Goal: Information Seeking & Learning: Learn about a topic

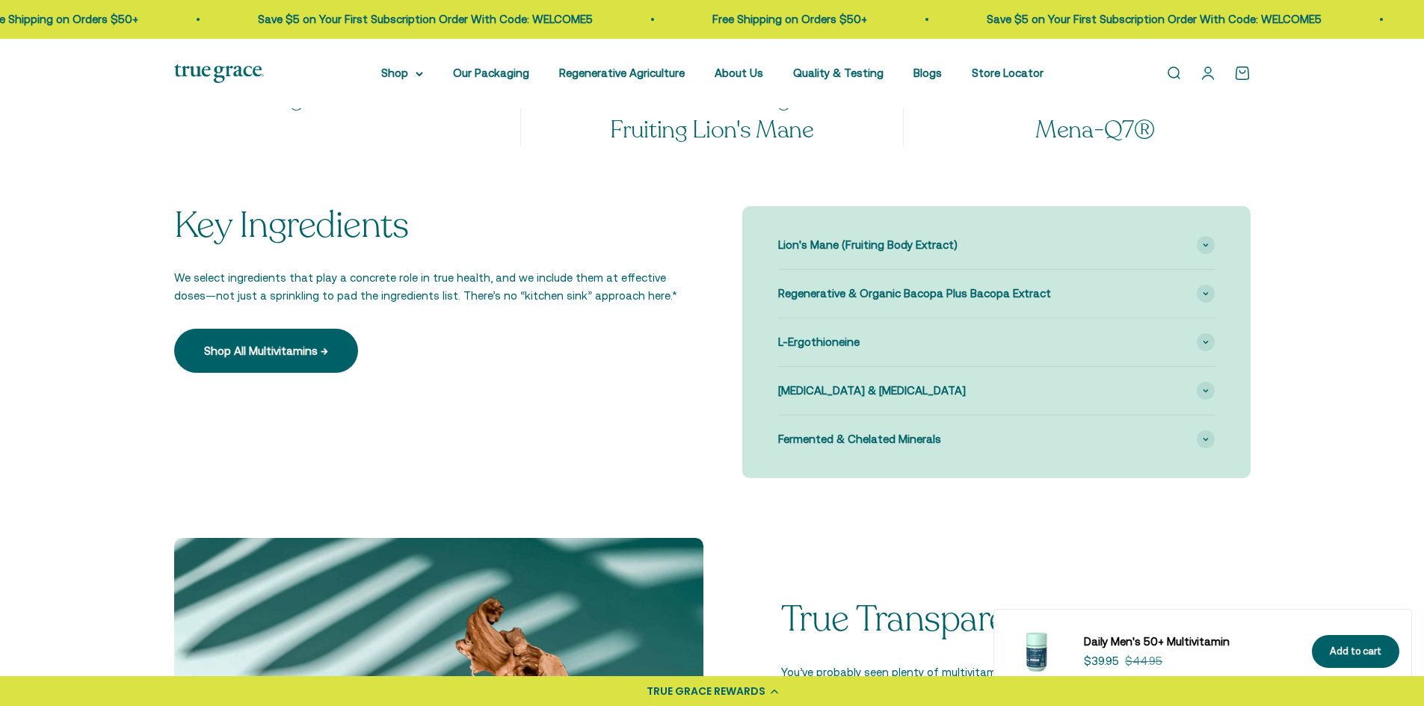
scroll to position [1495, 0]
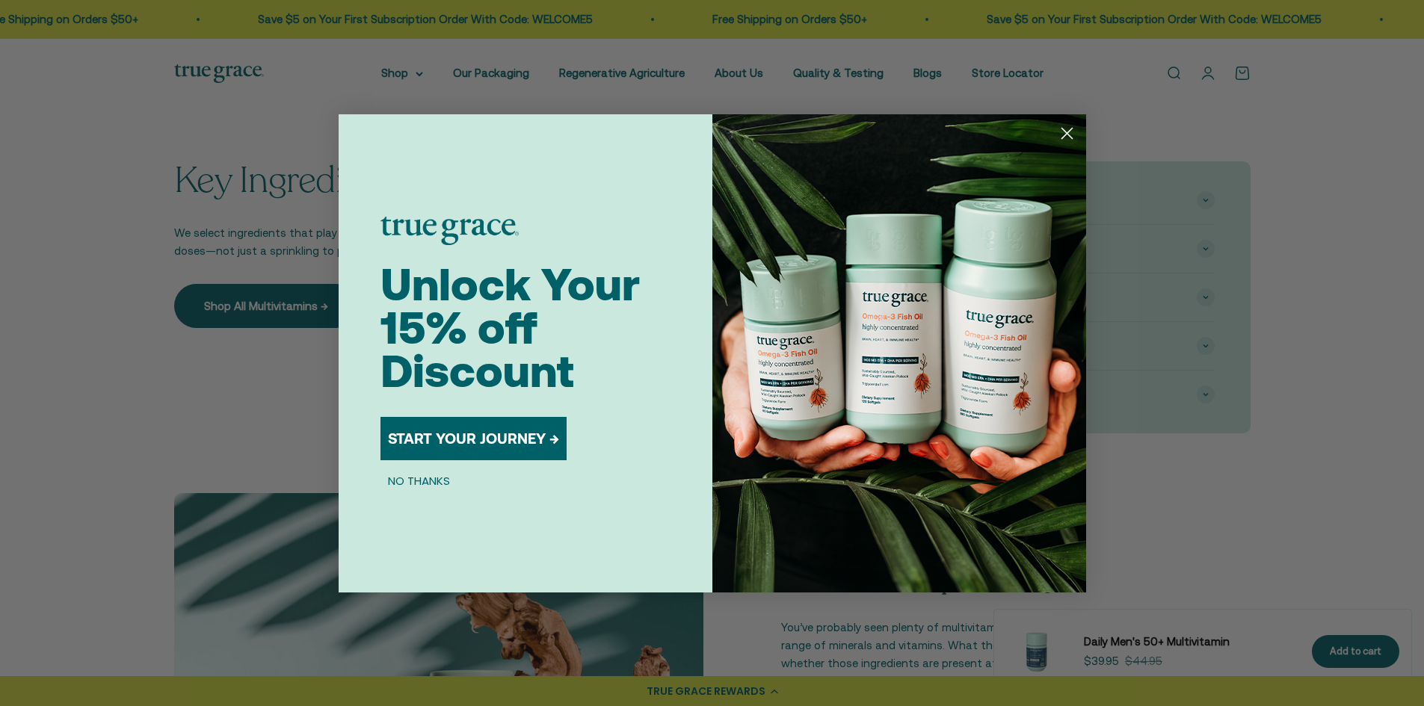
click at [1066, 132] on icon "Close dialog" at bounding box center [1066, 133] width 10 height 10
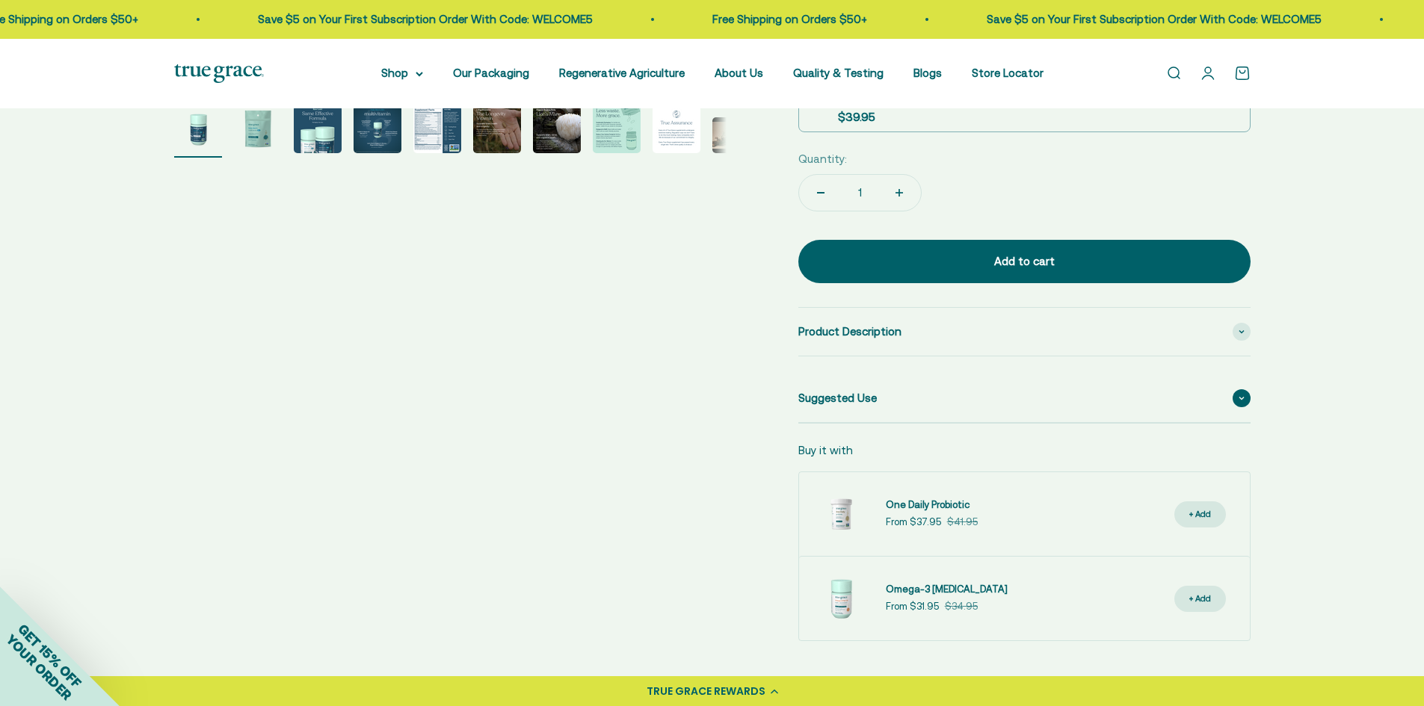
scroll to position [224, 0]
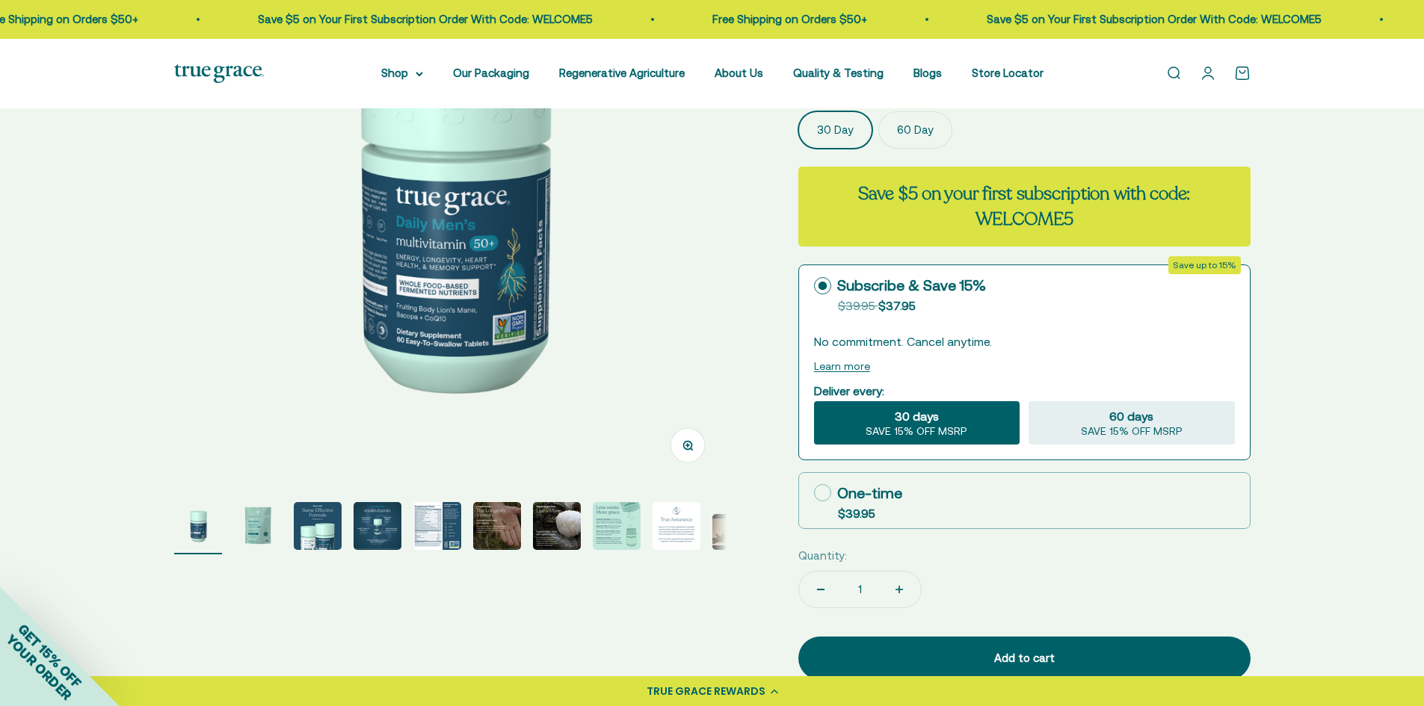
click at [439, 531] on img "Go to item 5" at bounding box center [437, 526] width 48 height 48
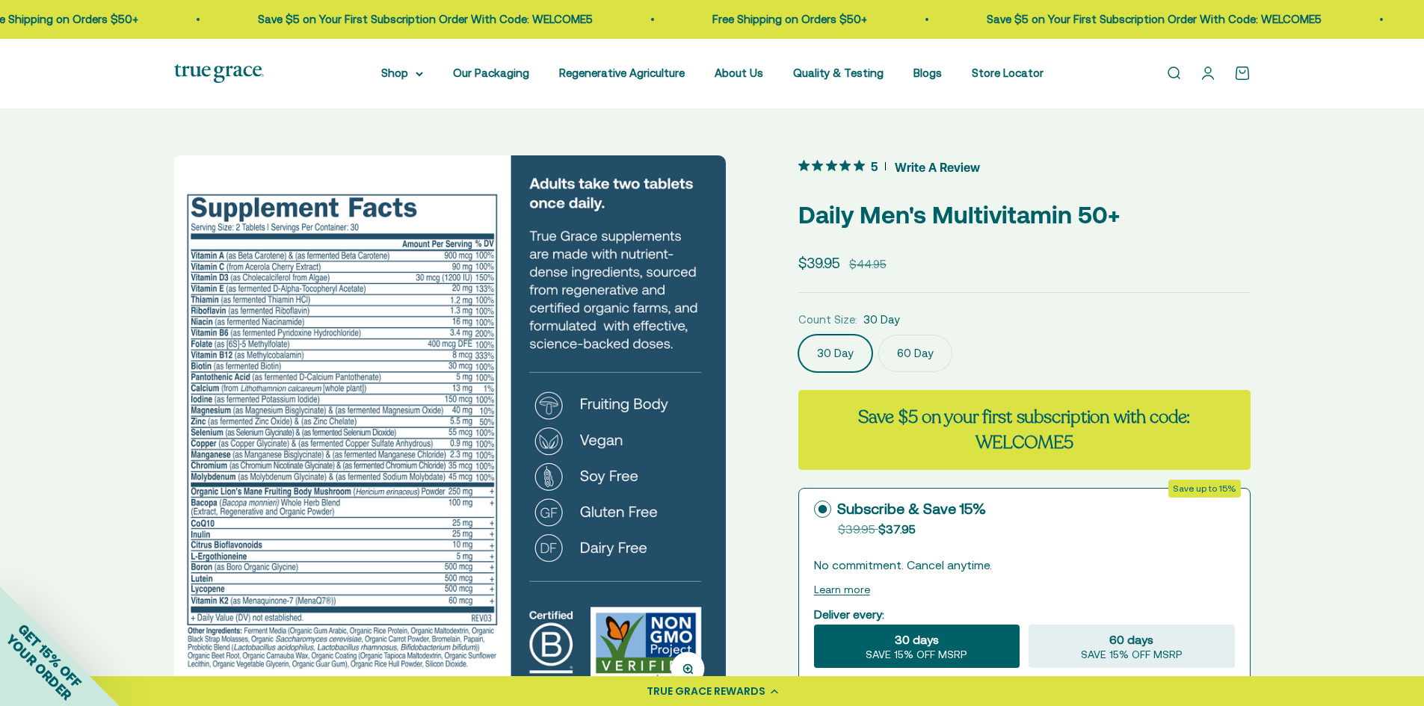
scroll to position [0, 0]
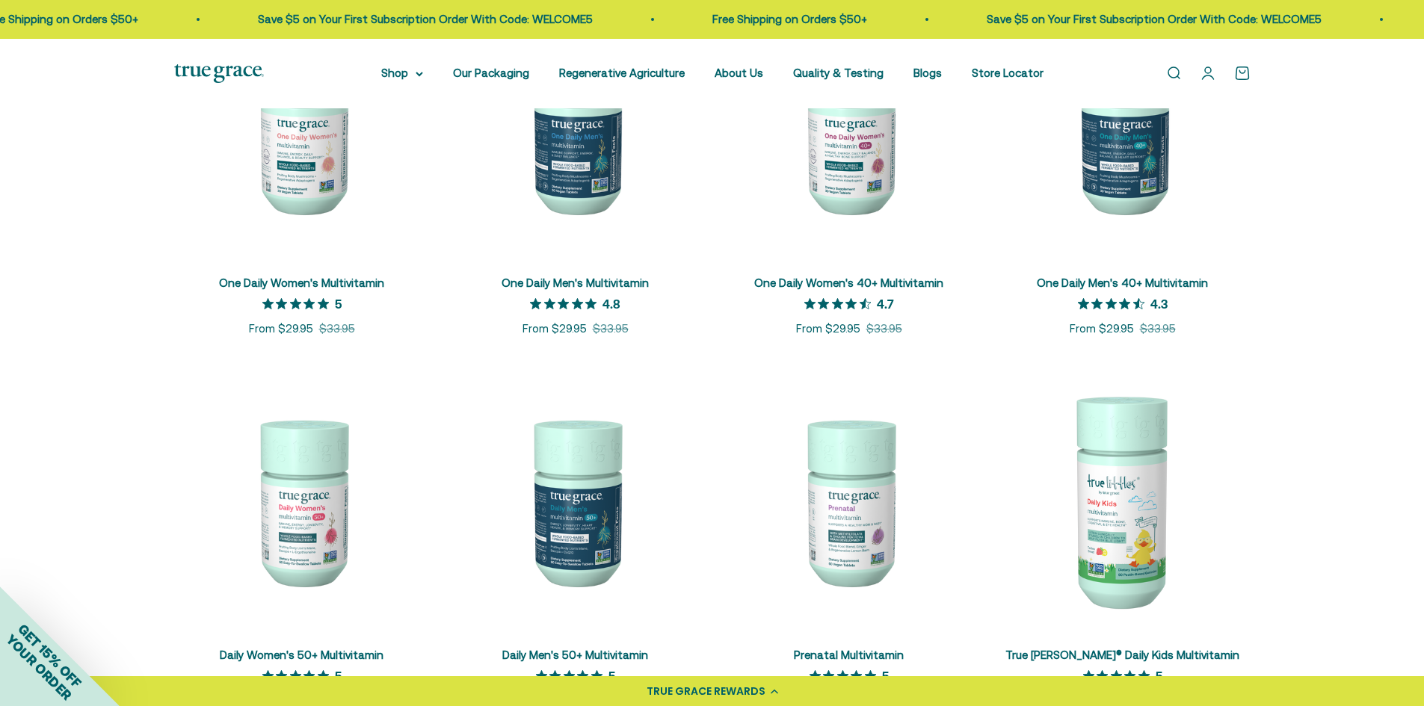
scroll to position [598, 0]
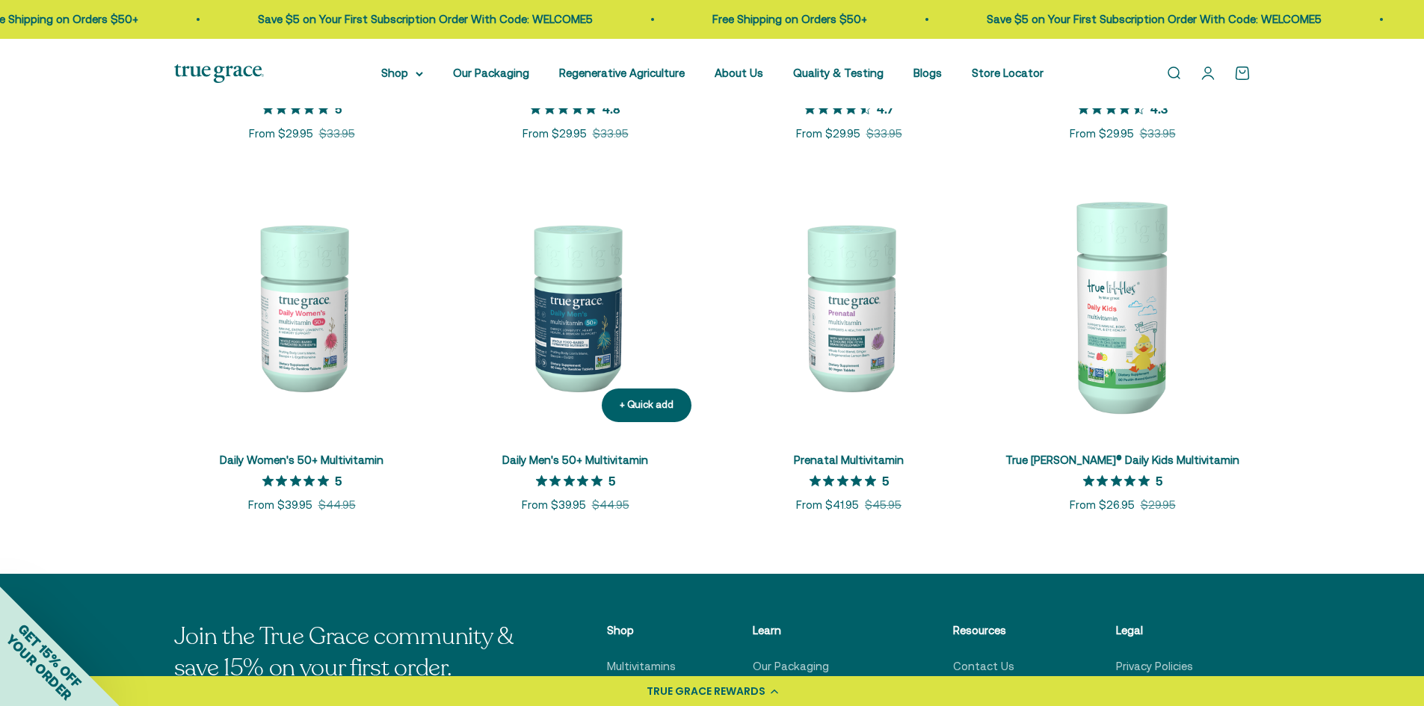
click at [595, 334] on img at bounding box center [576, 307] width 256 height 256
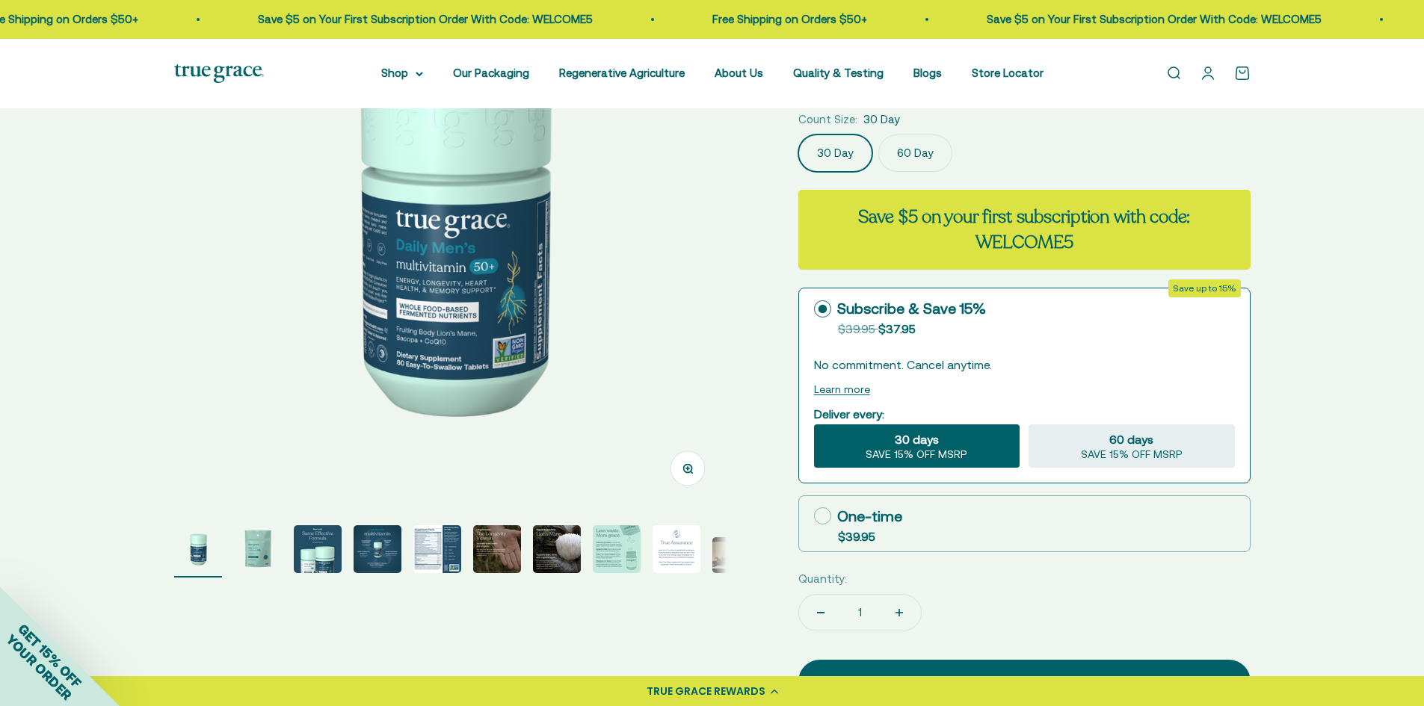
scroll to position [224, 0]
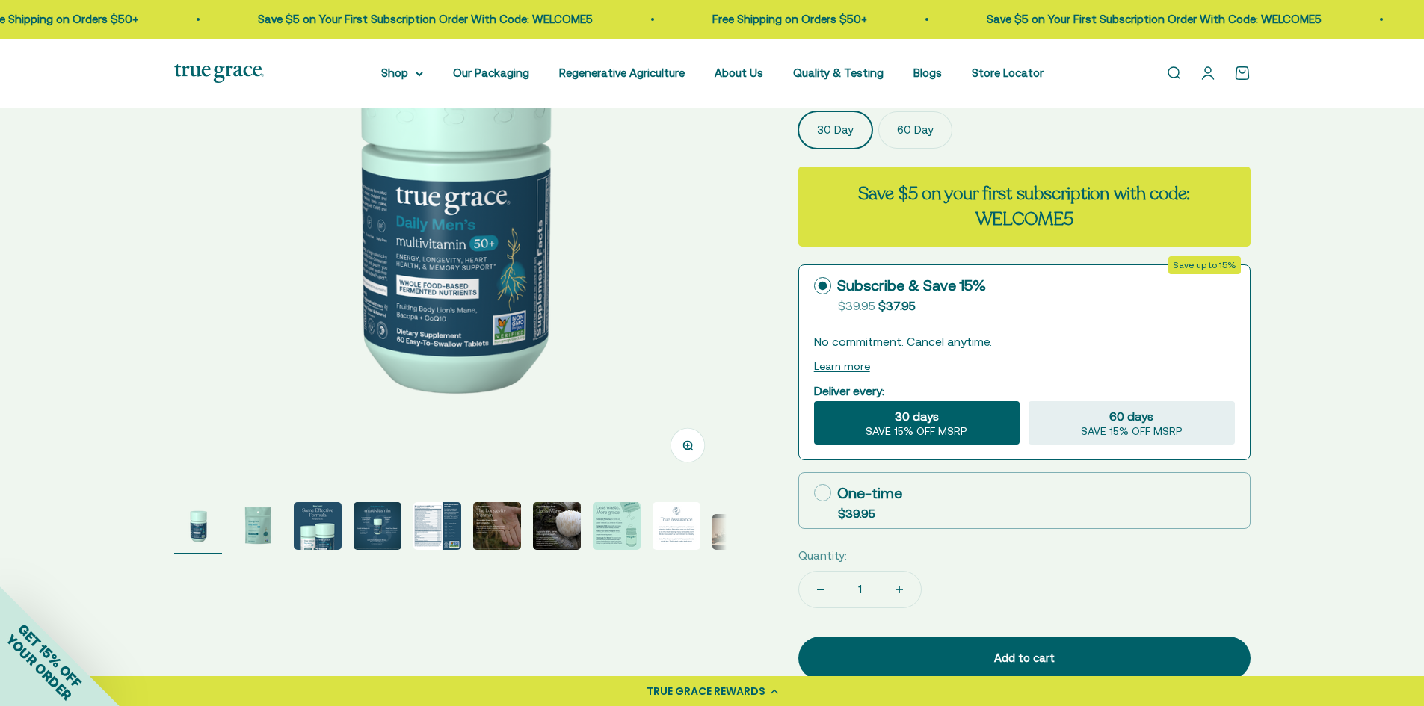
click at [605, 530] on img "Go to item 8" at bounding box center [617, 526] width 48 height 48
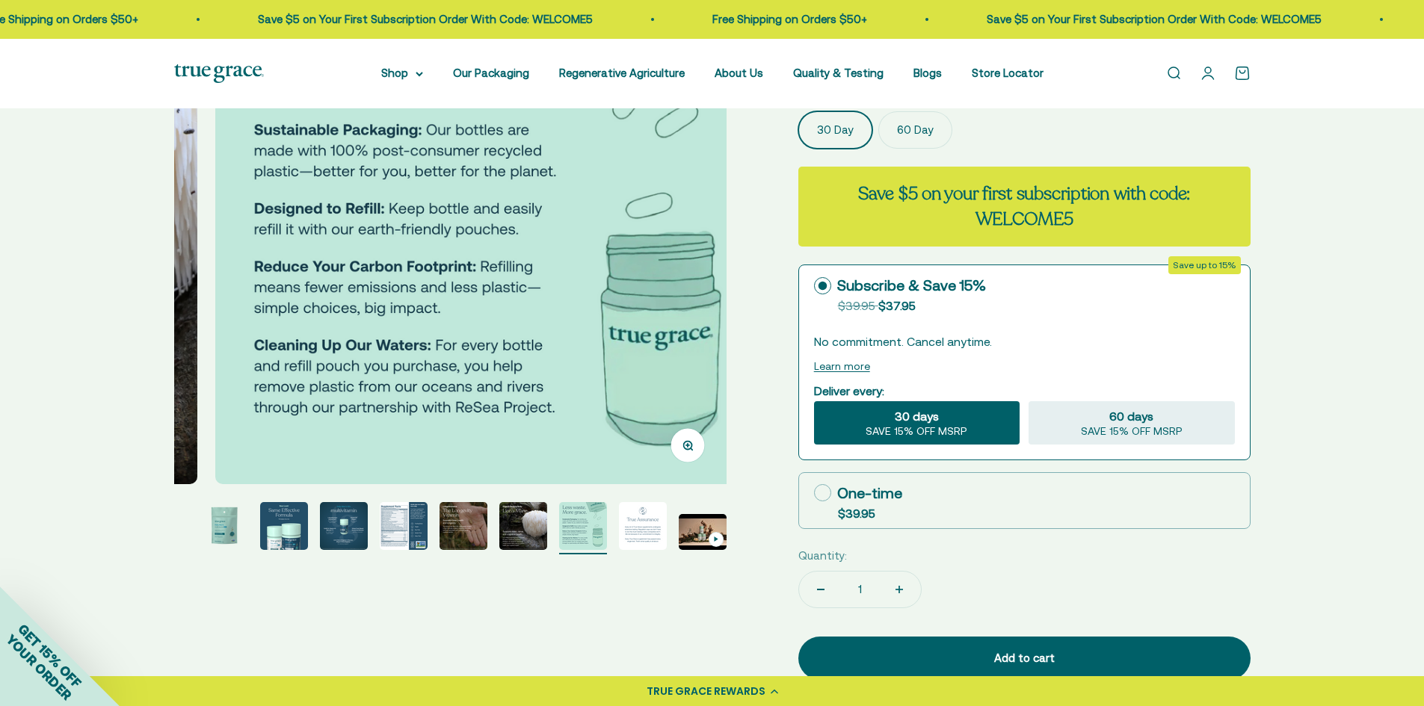
scroll to position [0, 3992]
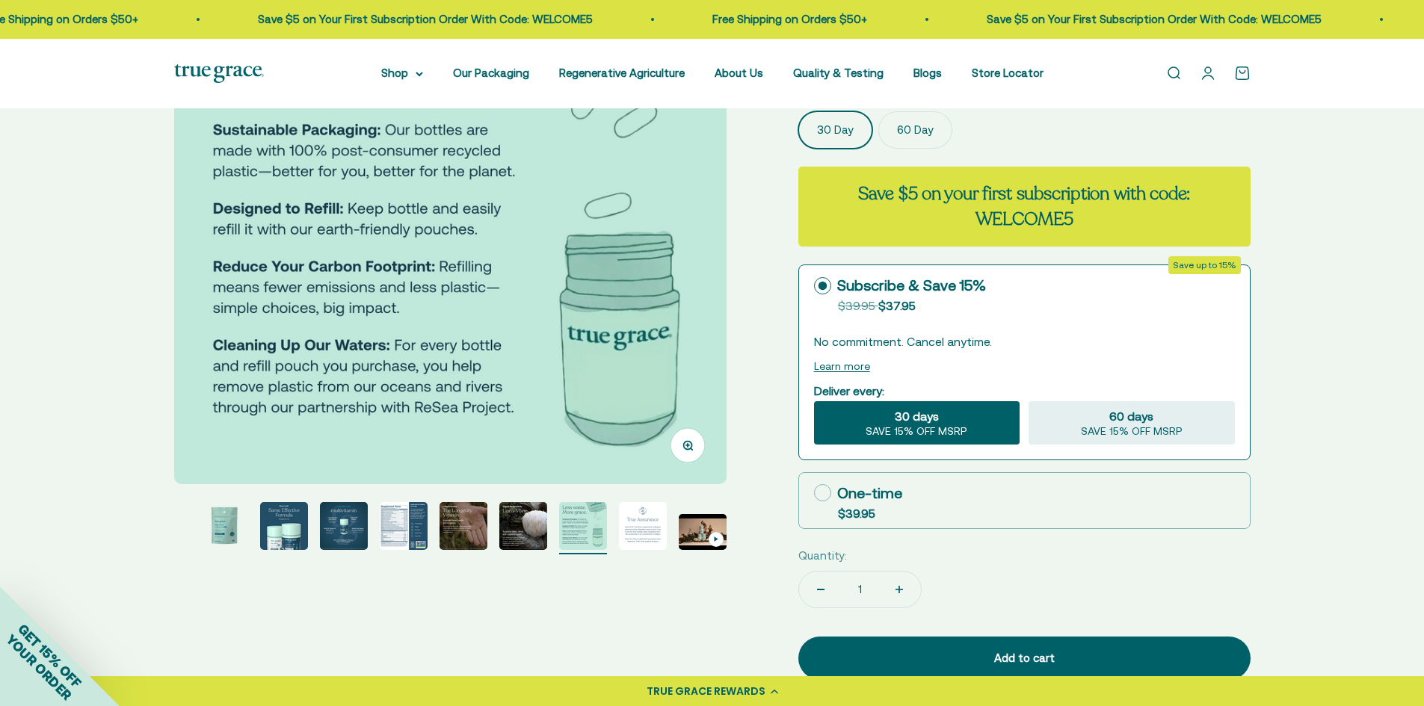
click at [528, 537] on img "Go to item 7" at bounding box center [523, 526] width 48 height 48
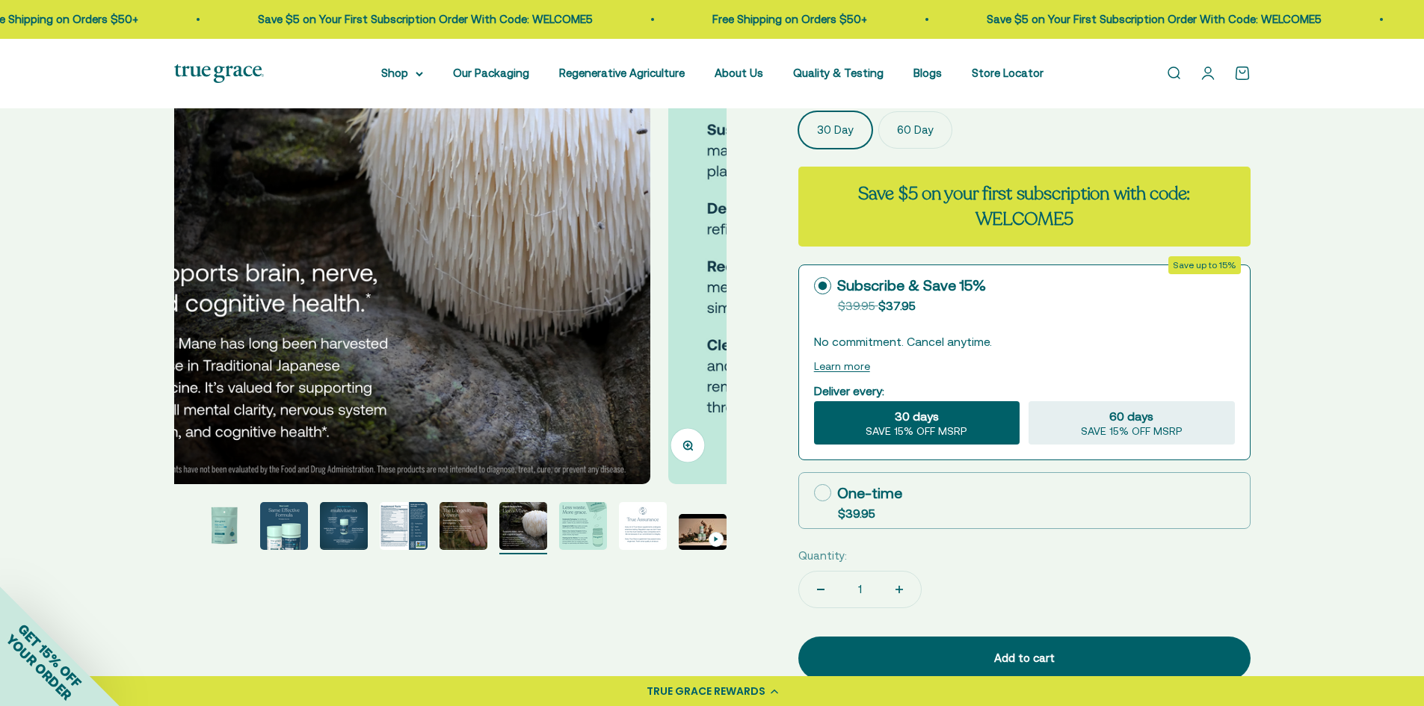
scroll to position [0, 3422]
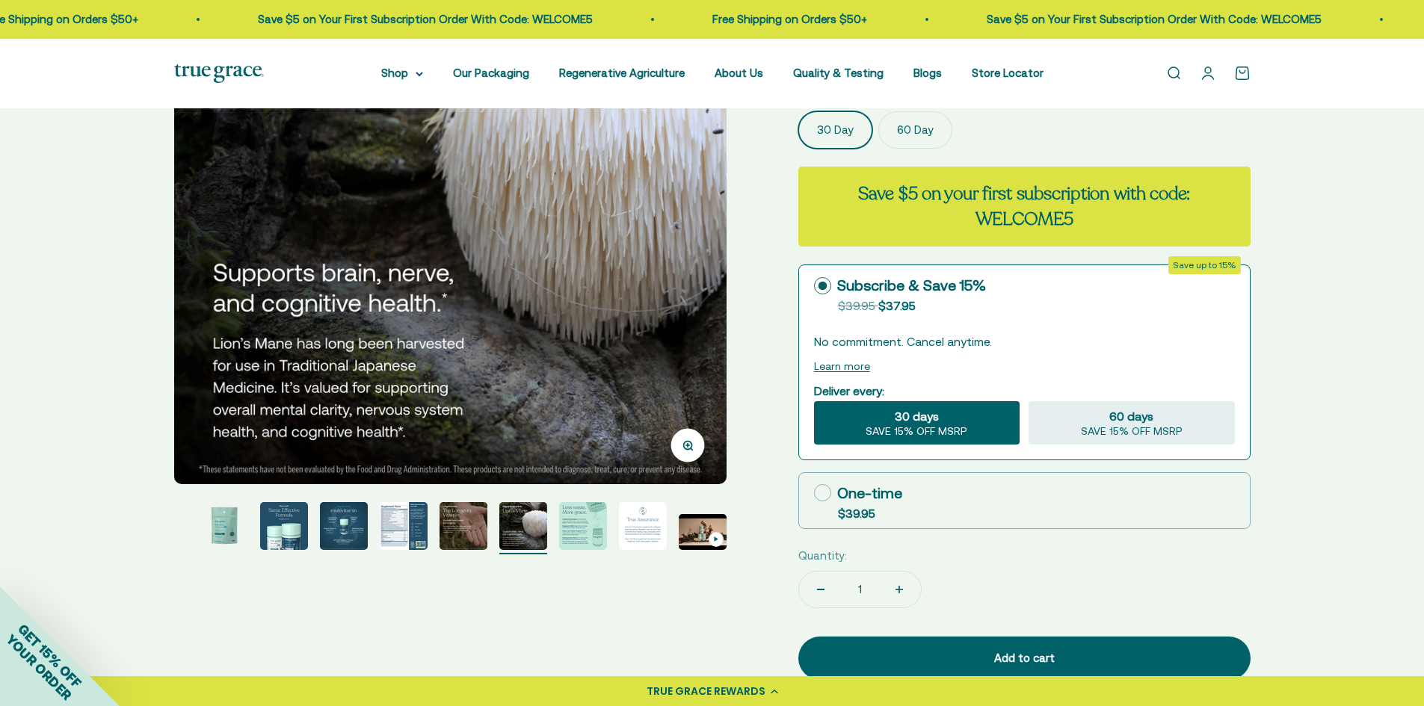
click at [469, 540] on img "Go to item 6" at bounding box center [463, 526] width 48 height 48
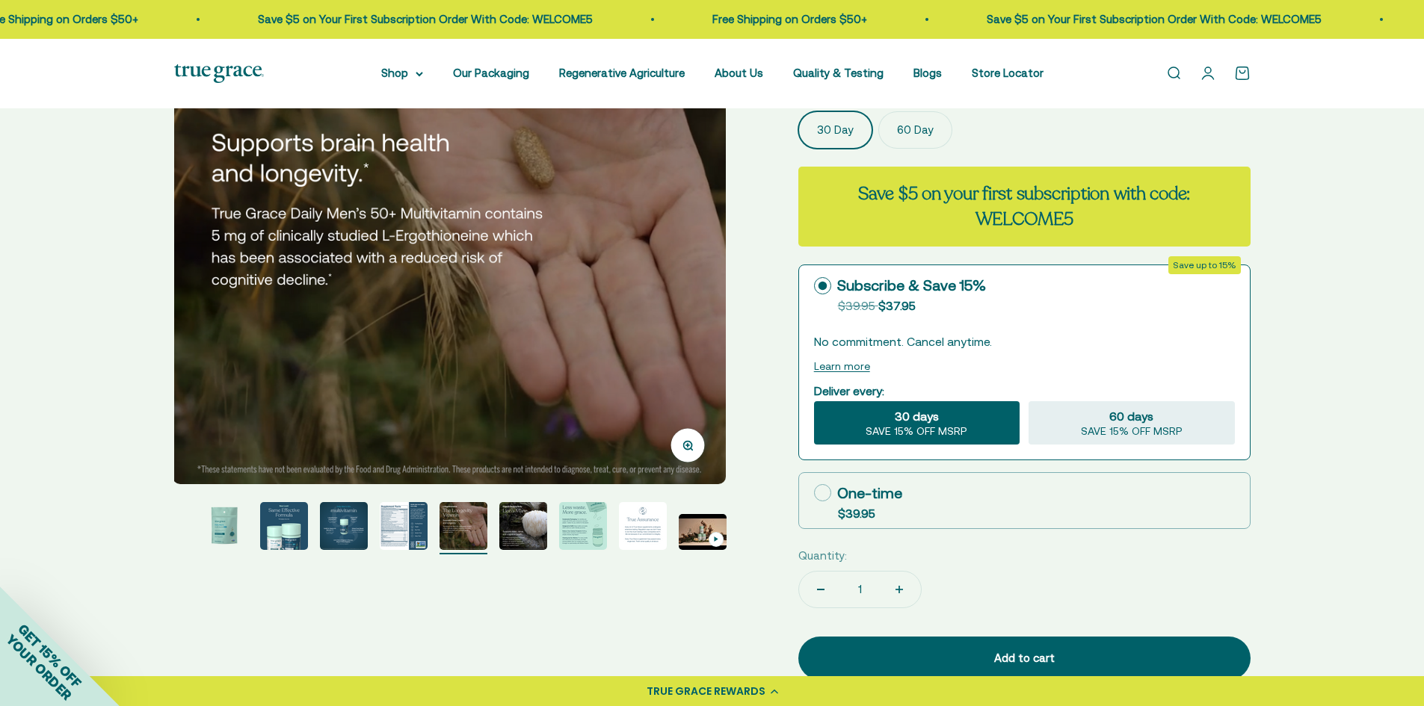
scroll to position [0, 2852]
click at [399, 532] on img "Go to item 5" at bounding box center [404, 526] width 48 height 48
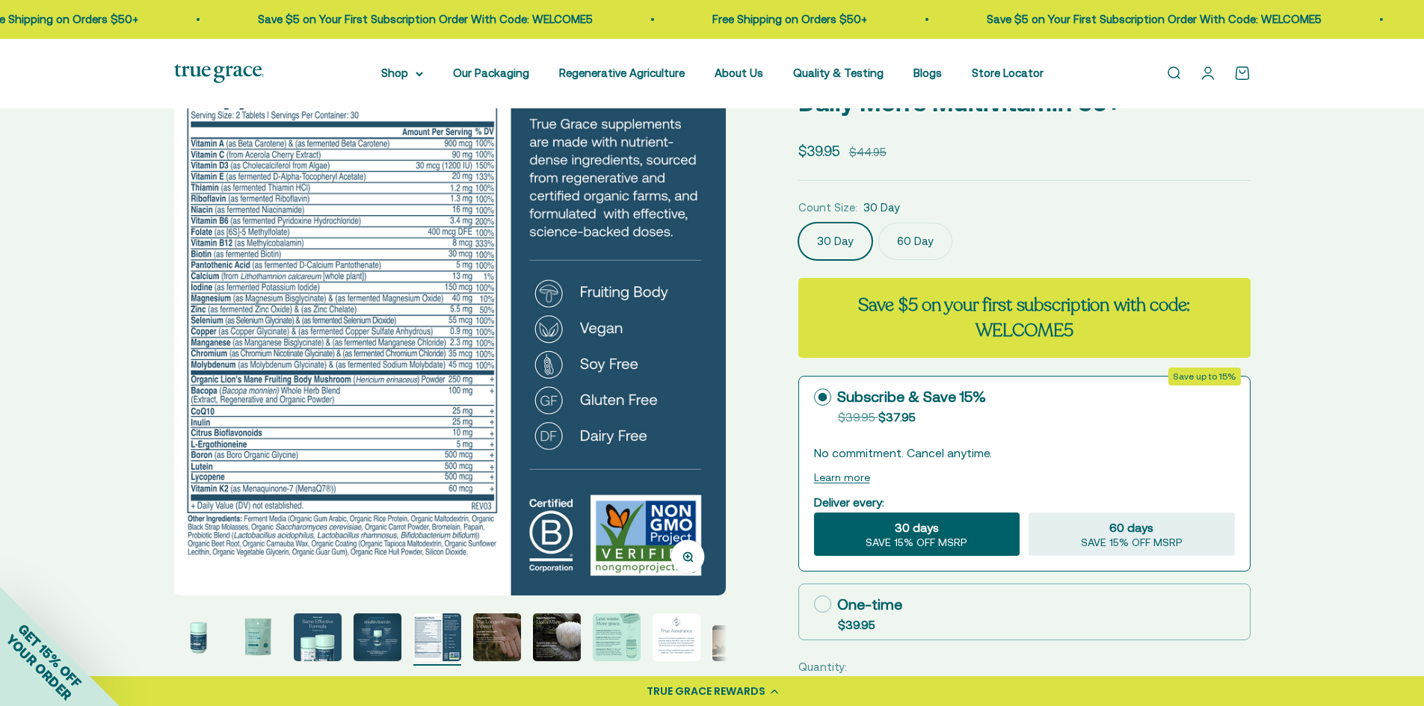
scroll to position [299, 0]
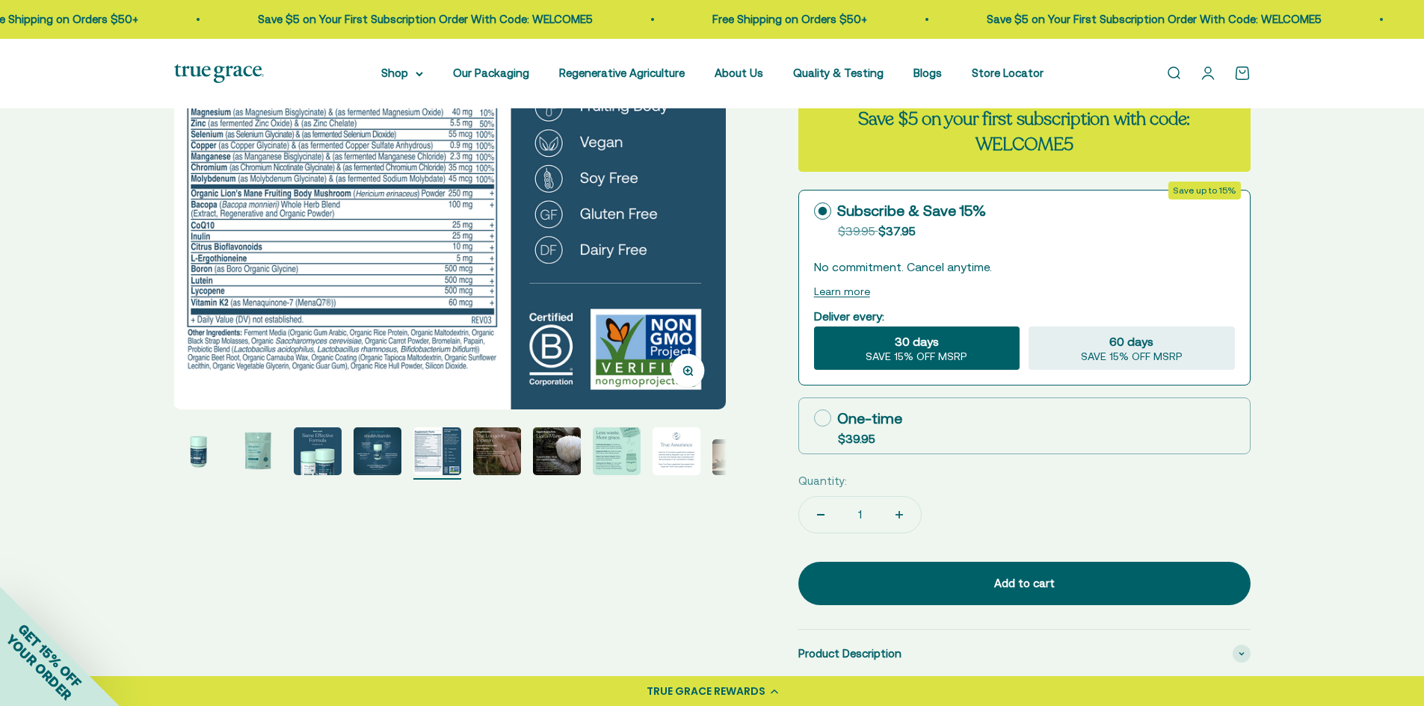
click at [380, 460] on img "Go to item 4" at bounding box center [377, 451] width 48 height 48
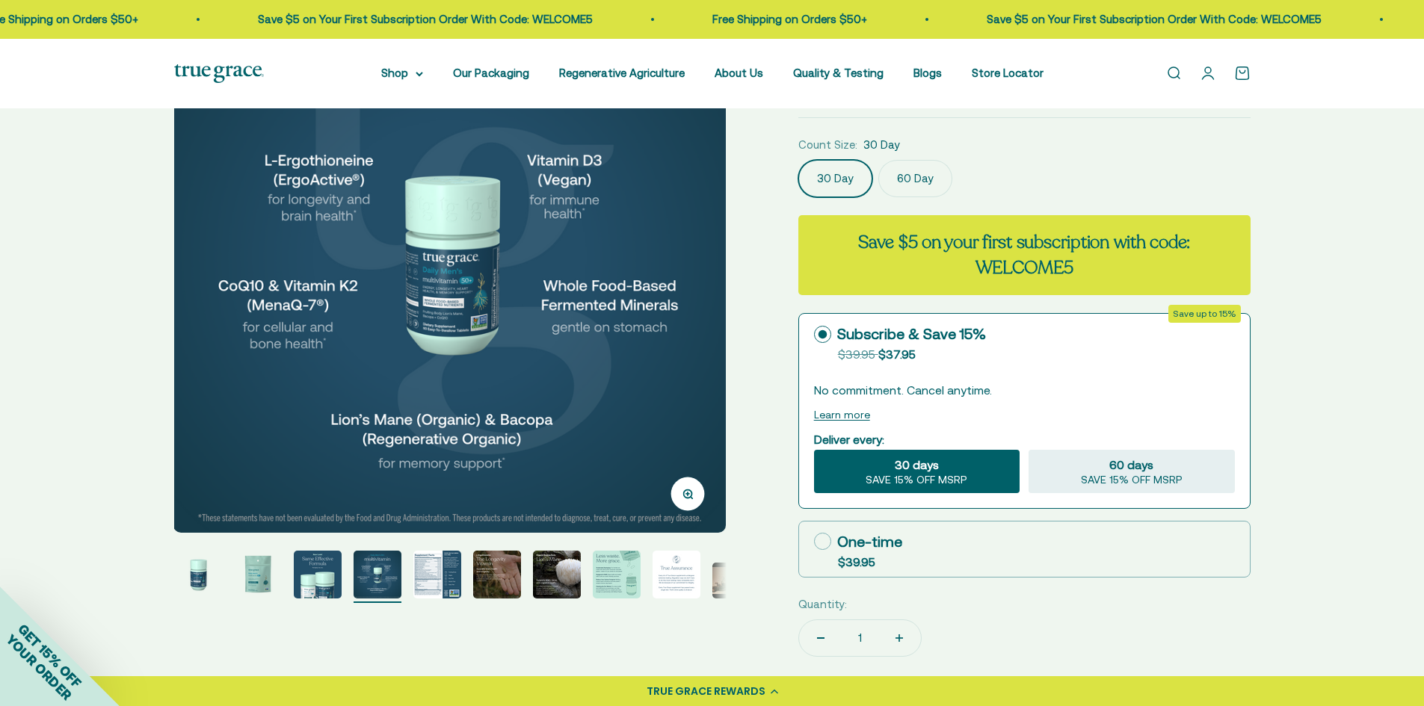
scroll to position [75, 0]
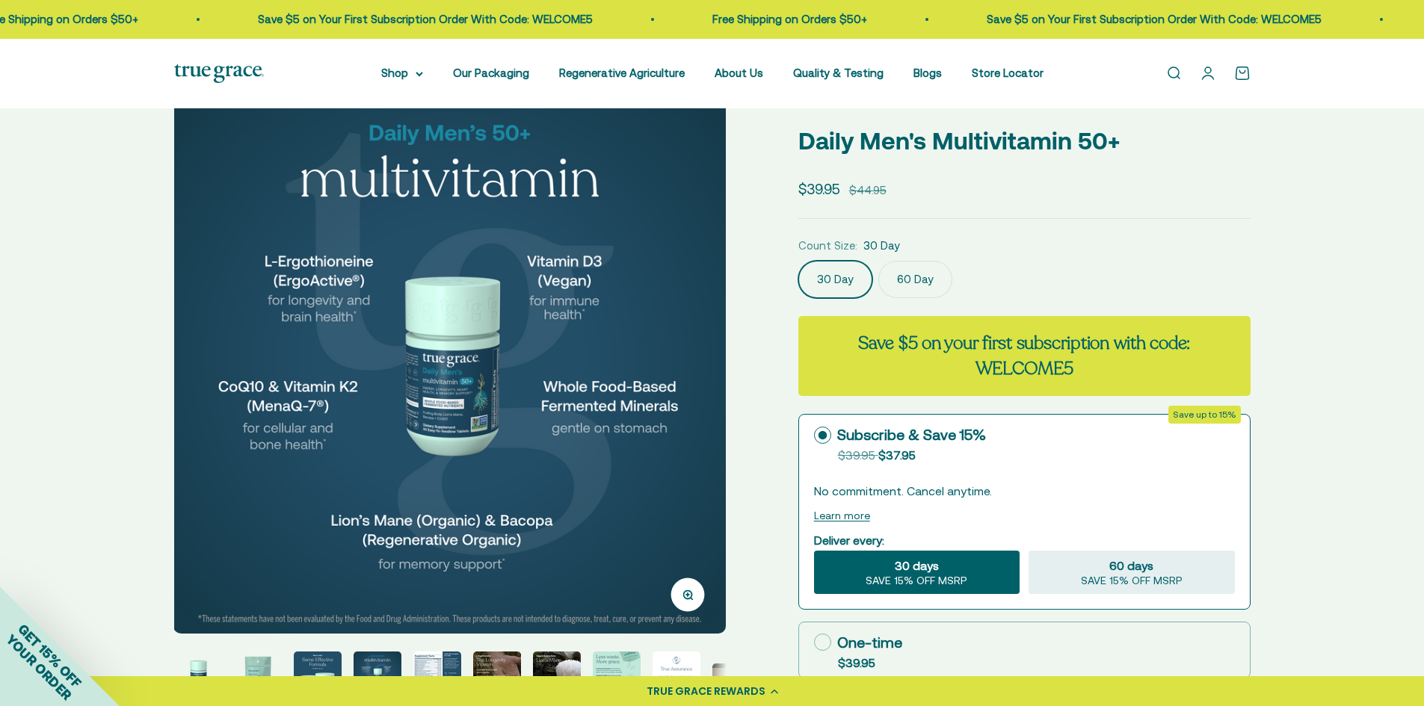
click at [475, 382] on img at bounding box center [449, 357] width 552 height 552
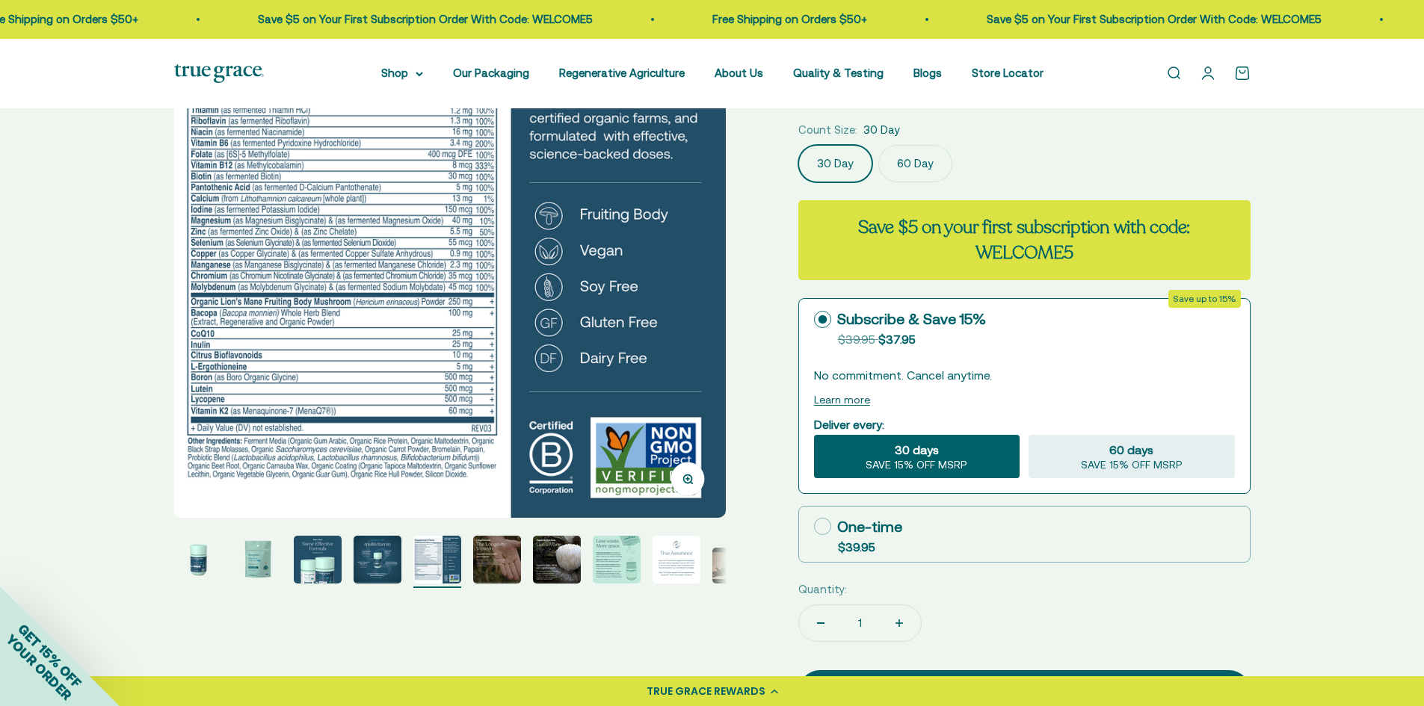
scroll to position [448, 0]
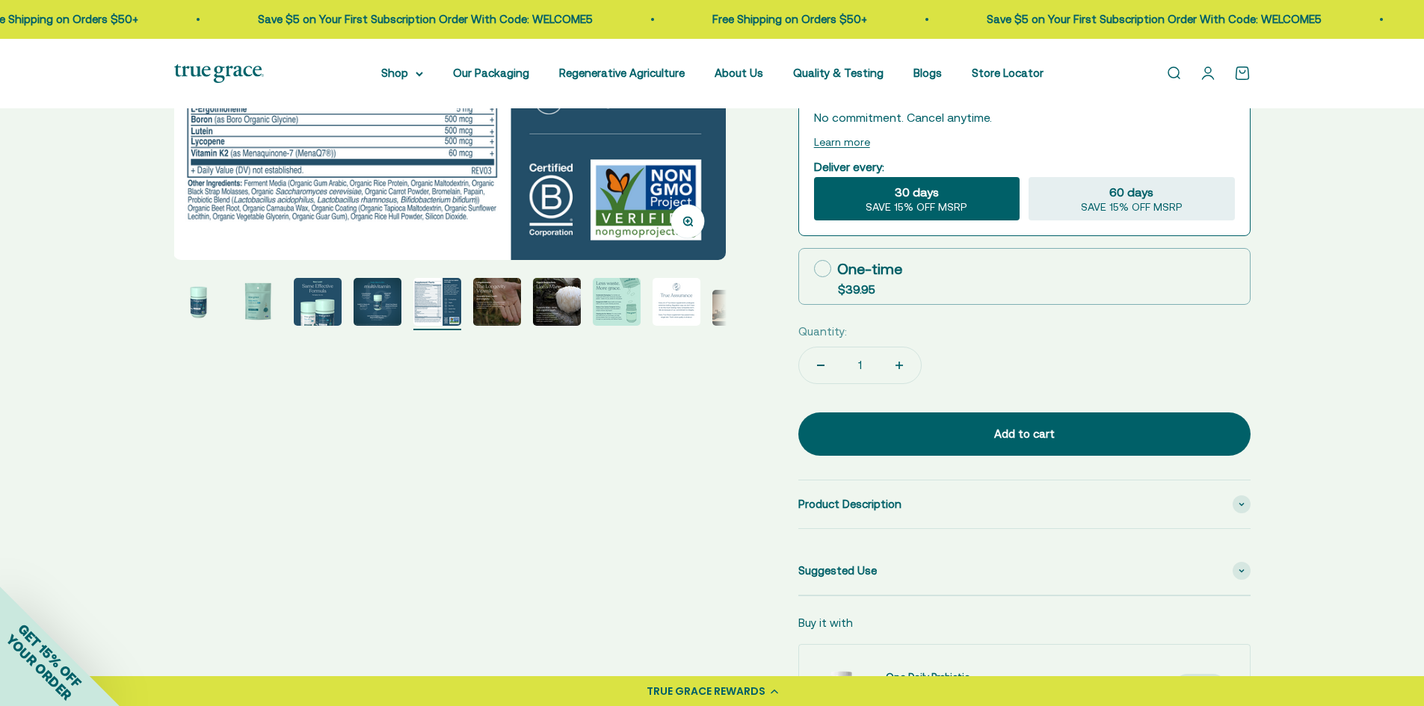
click at [201, 308] on img "Go to item 1" at bounding box center [198, 302] width 48 height 48
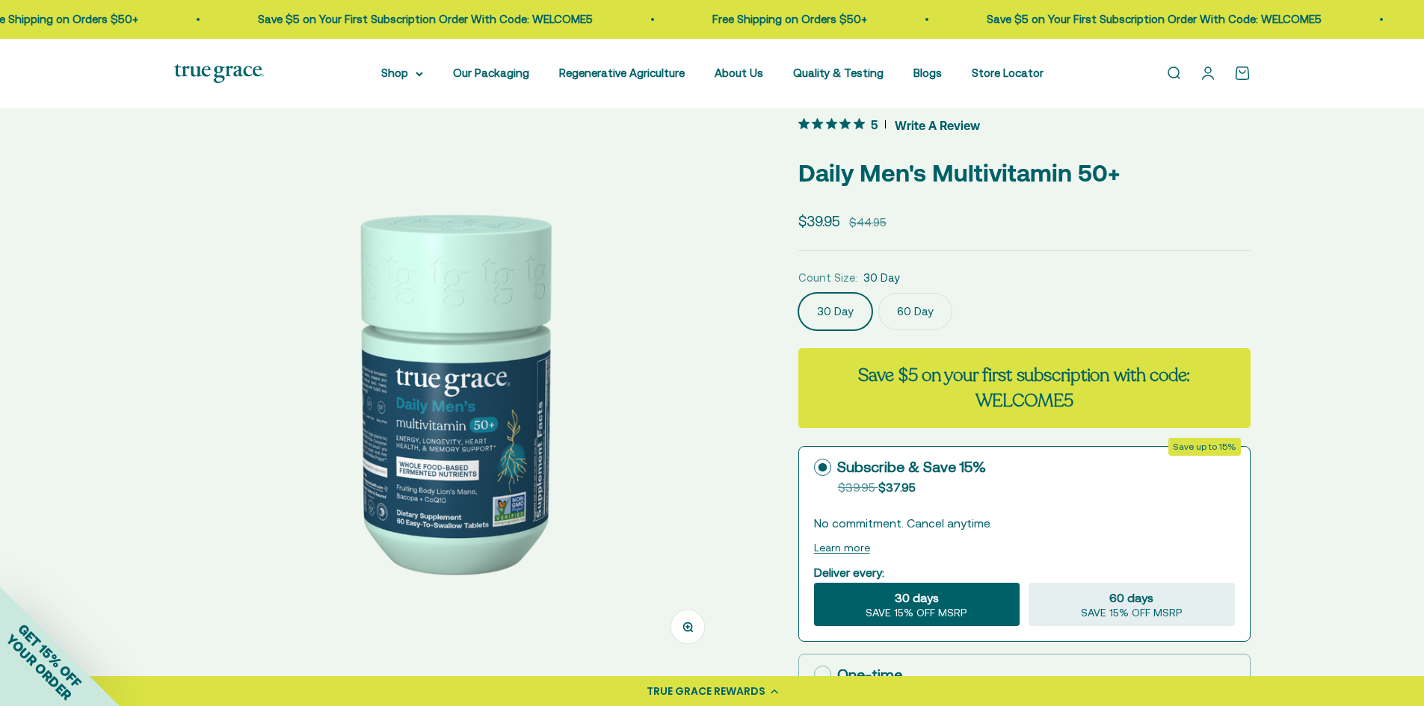
scroll to position [299, 0]
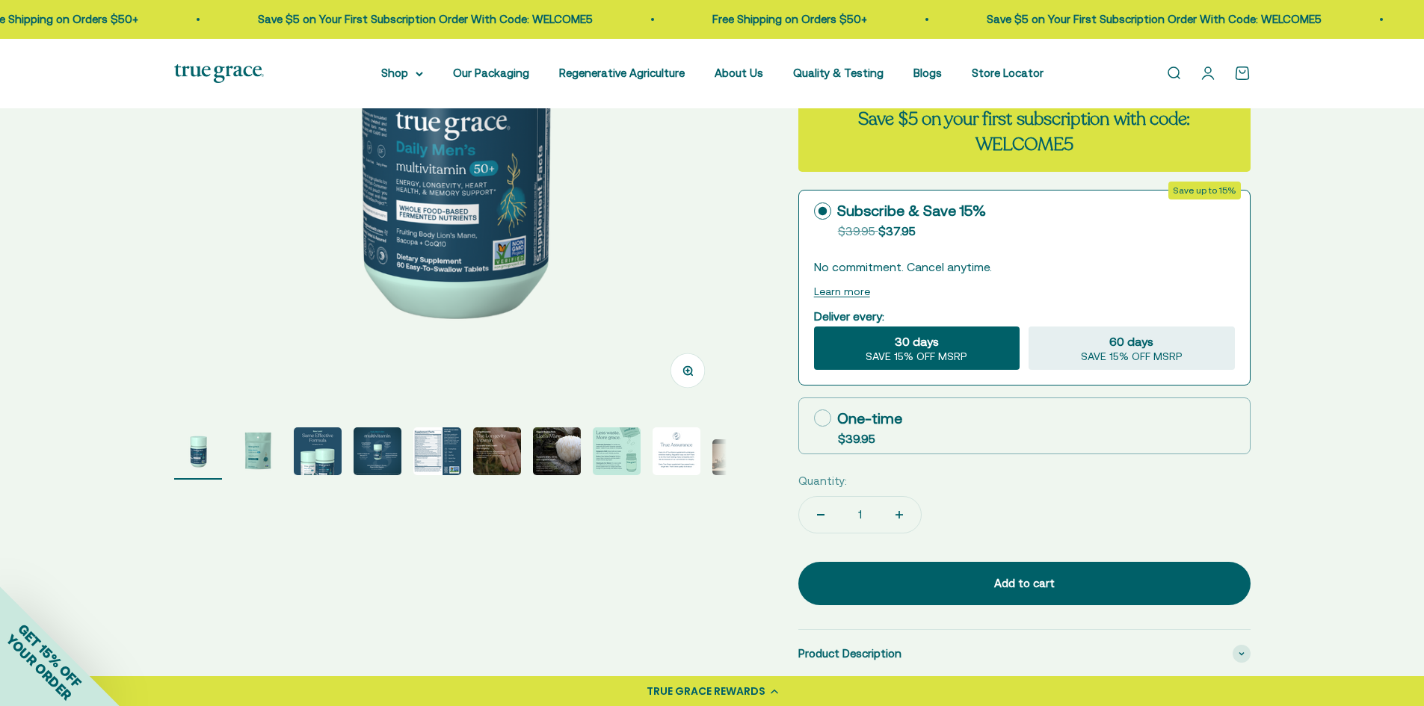
click at [265, 451] on img "Go to item 2" at bounding box center [258, 451] width 48 height 48
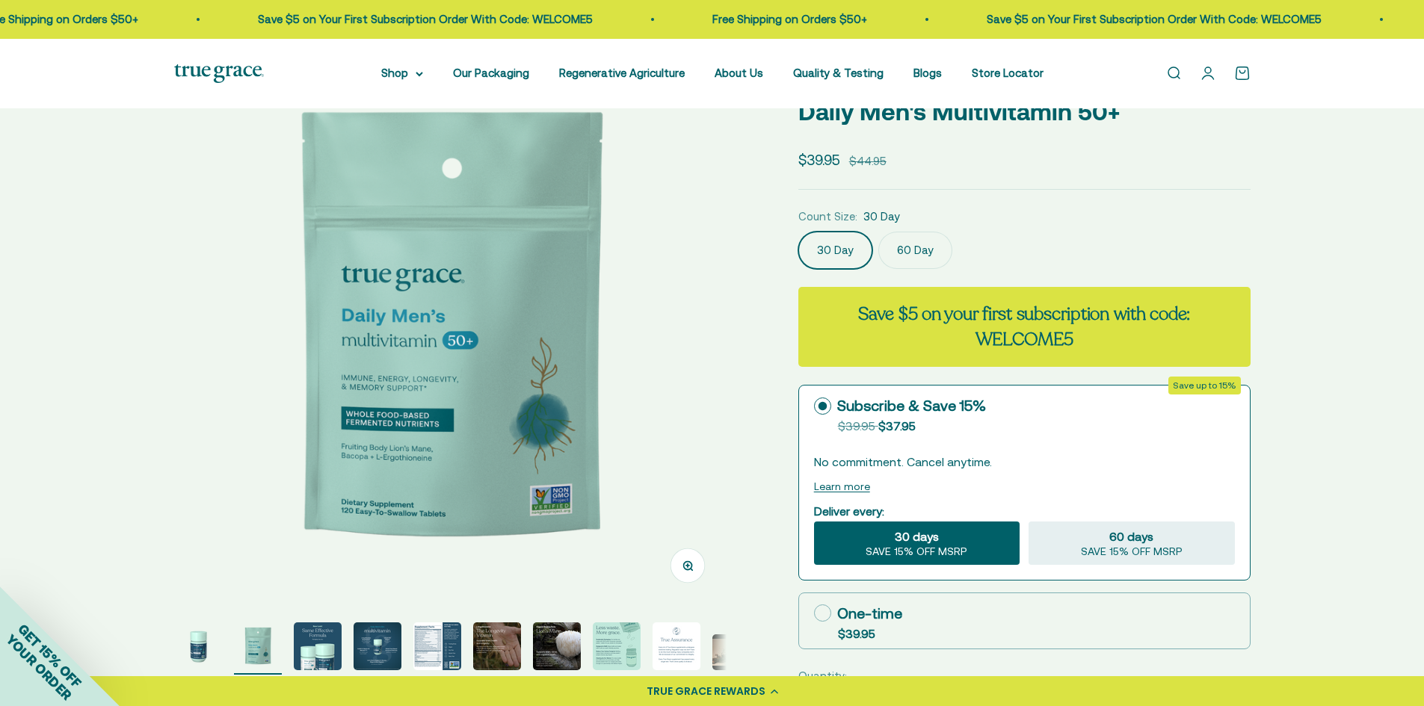
scroll to position [448, 0]
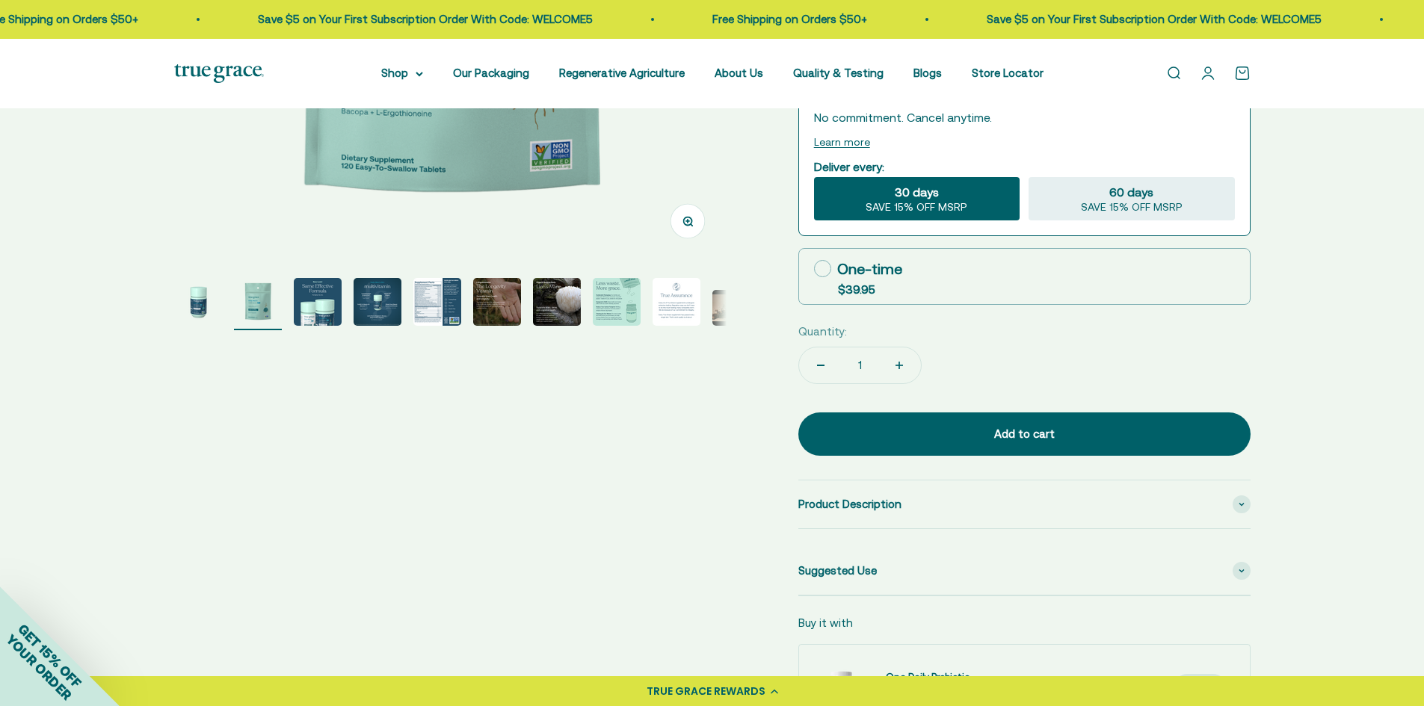
click at [439, 312] on img "Go to item 5" at bounding box center [437, 302] width 48 height 48
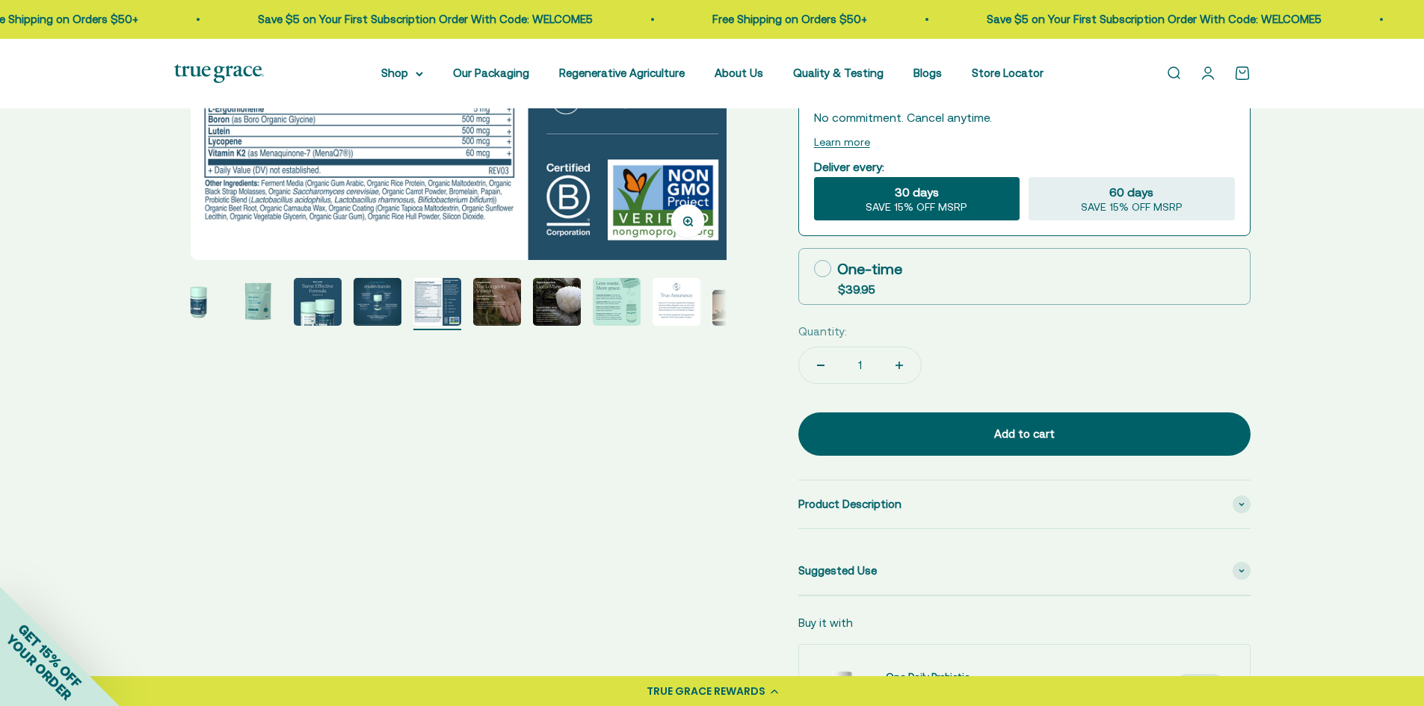
scroll to position [0, 0]
